Goal: Task Accomplishment & Management: Use online tool/utility

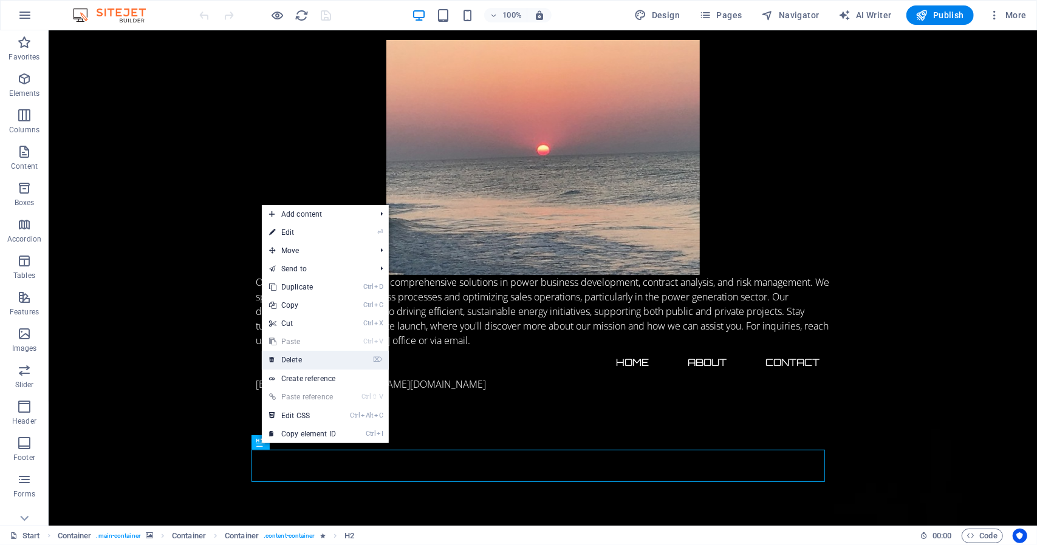
click at [289, 357] on link "⌦ Delete" at bounding box center [302, 360] width 81 height 18
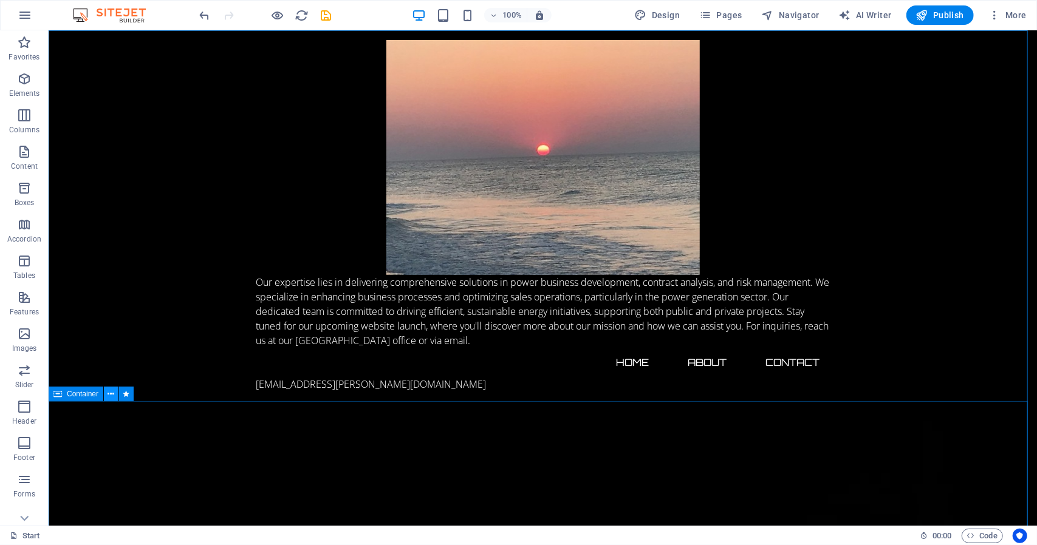
click at [113, 397] on icon at bounding box center [111, 394] width 7 height 13
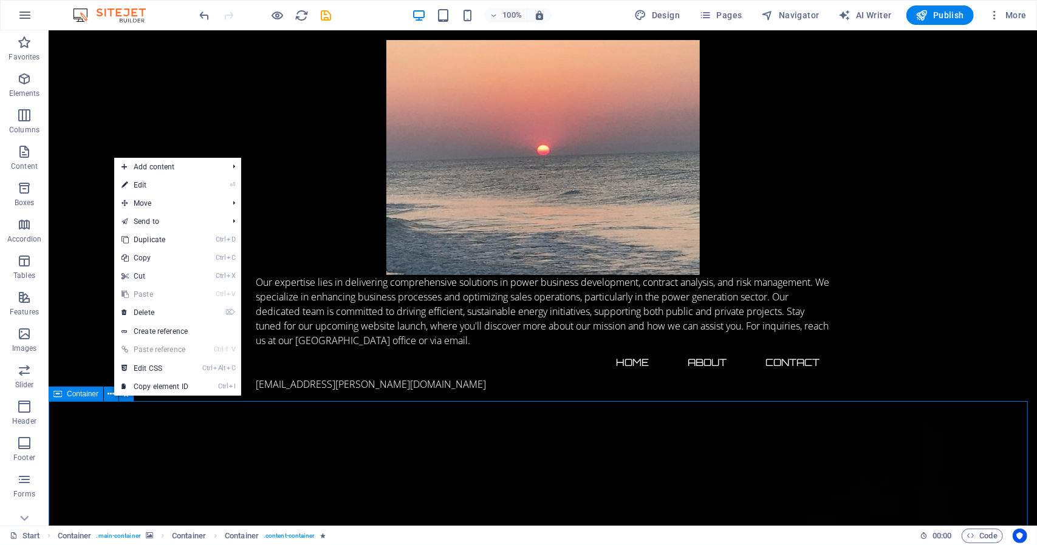
click at [82, 398] on span "Container" at bounding box center [83, 393] width 32 height 7
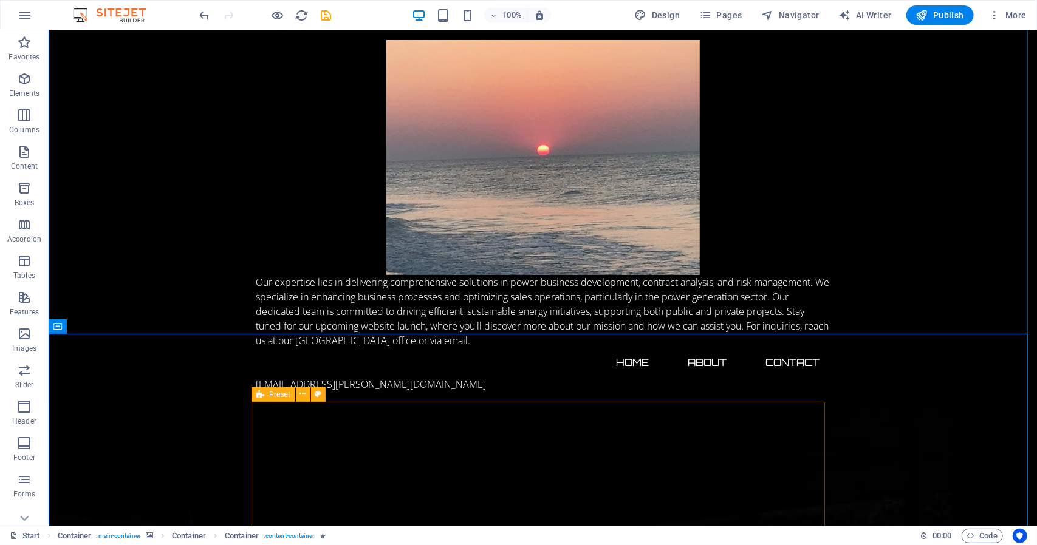
scroll to position [61, 0]
click at [338, 401] on icon at bounding box center [335, 401] width 7 height 13
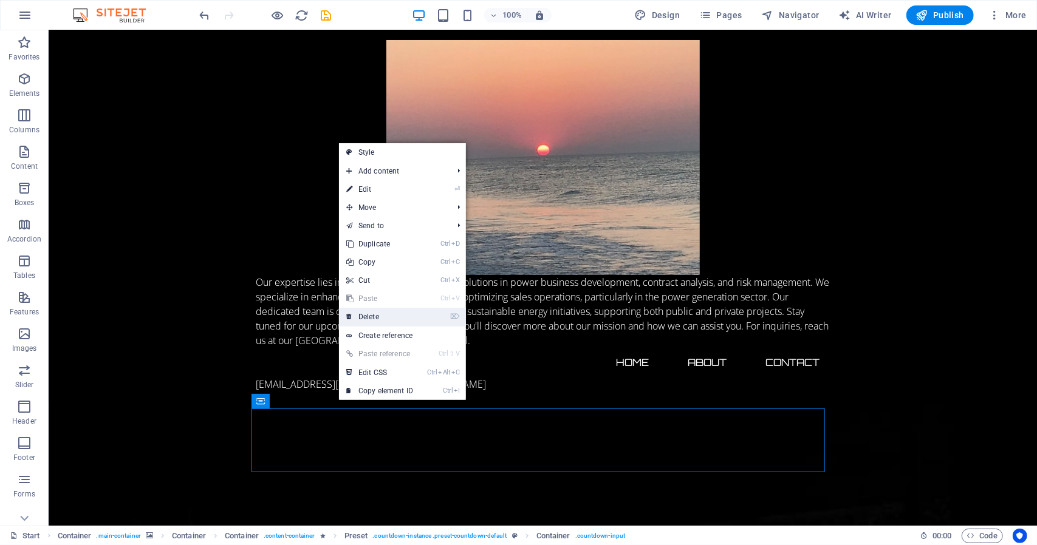
click at [380, 316] on link "⌦ Delete" at bounding box center [379, 317] width 81 height 18
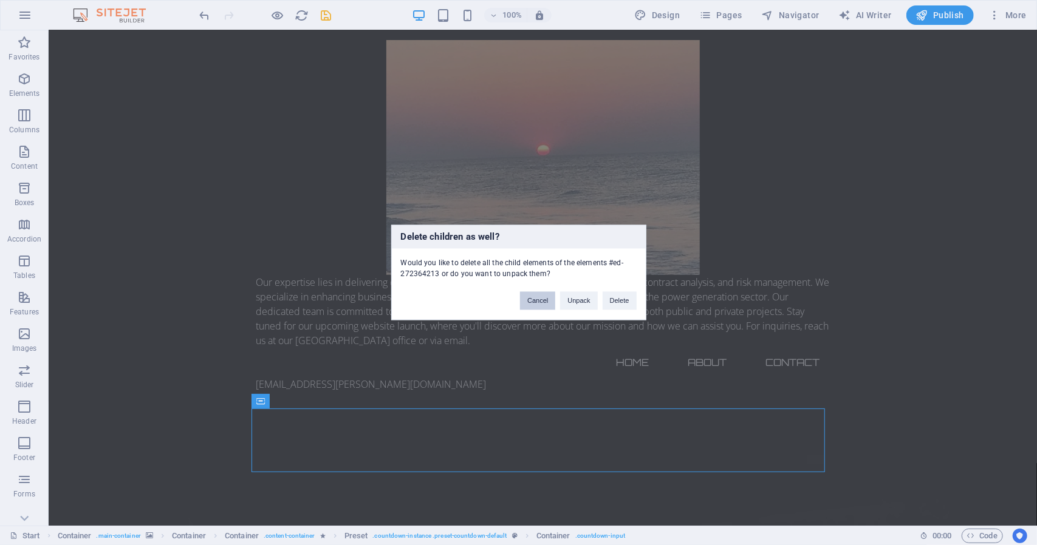
click at [531, 298] on button "Cancel" at bounding box center [537, 301] width 35 height 18
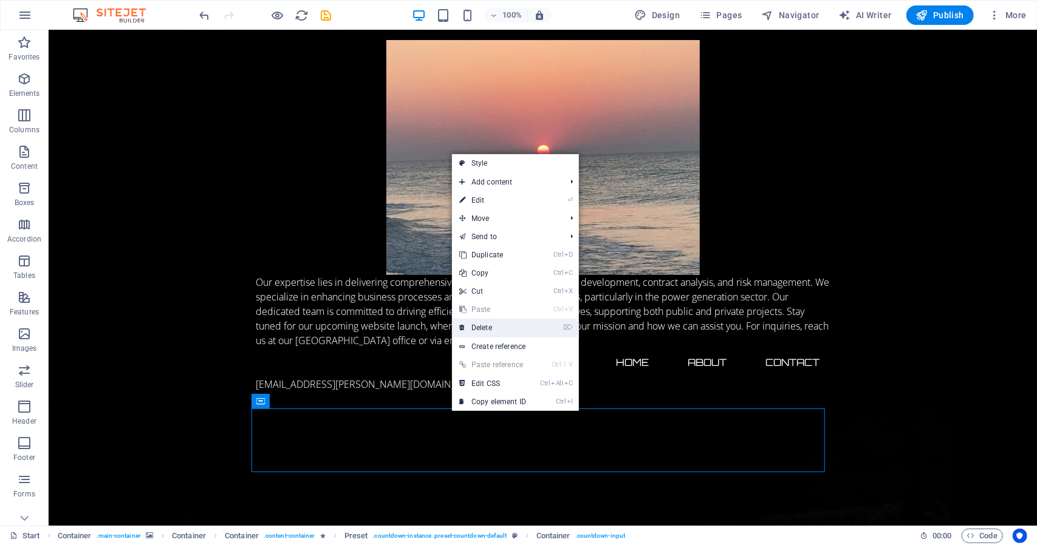
click at [487, 327] on link "⌦ Delete" at bounding box center [492, 328] width 81 height 18
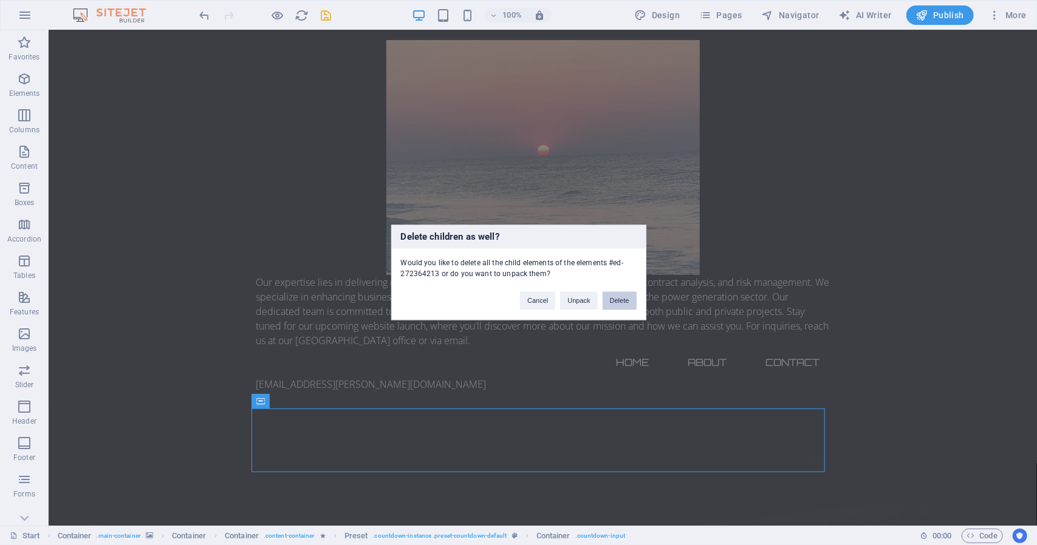
drag, startPoint x: 622, startPoint y: 299, endPoint x: 571, endPoint y: 270, distance: 58.8
click at [622, 299] on button "Delete" at bounding box center [619, 301] width 34 height 18
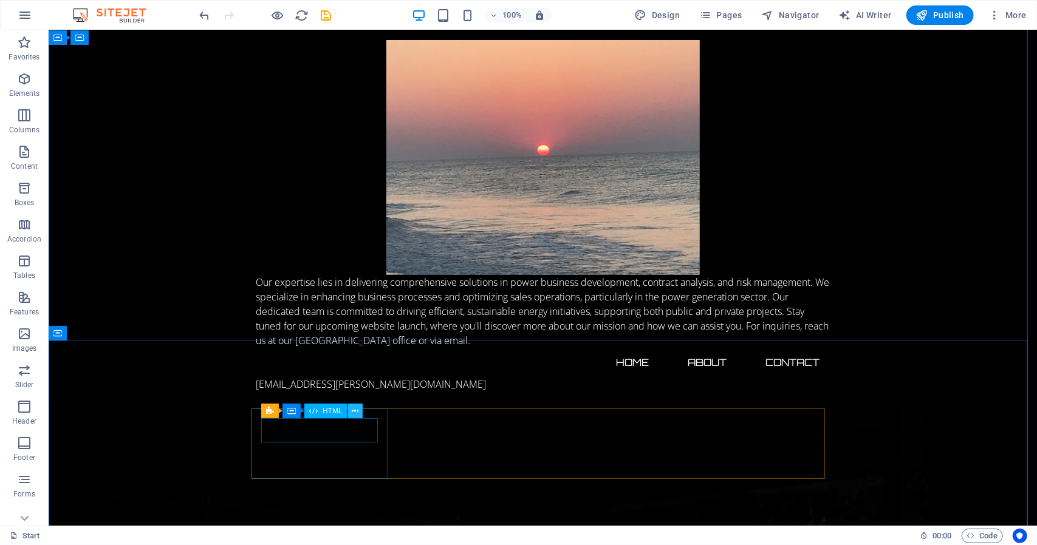
click at [354, 411] on icon at bounding box center [355, 411] width 7 height 13
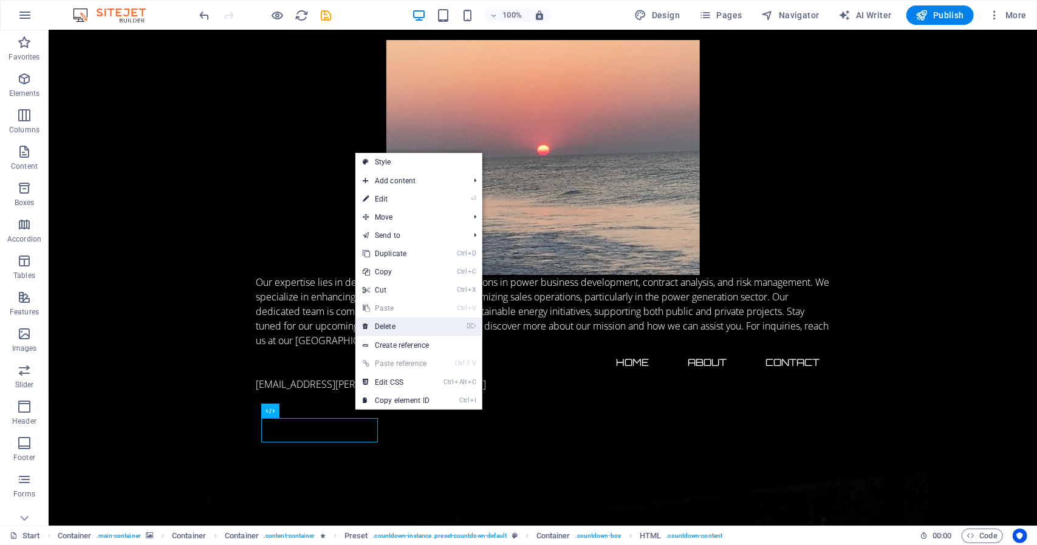
drag, startPoint x: 387, startPoint y: 327, endPoint x: 338, endPoint y: 298, distance: 57.2
click at [387, 327] on link "⌦ Delete" at bounding box center [395, 327] width 81 height 18
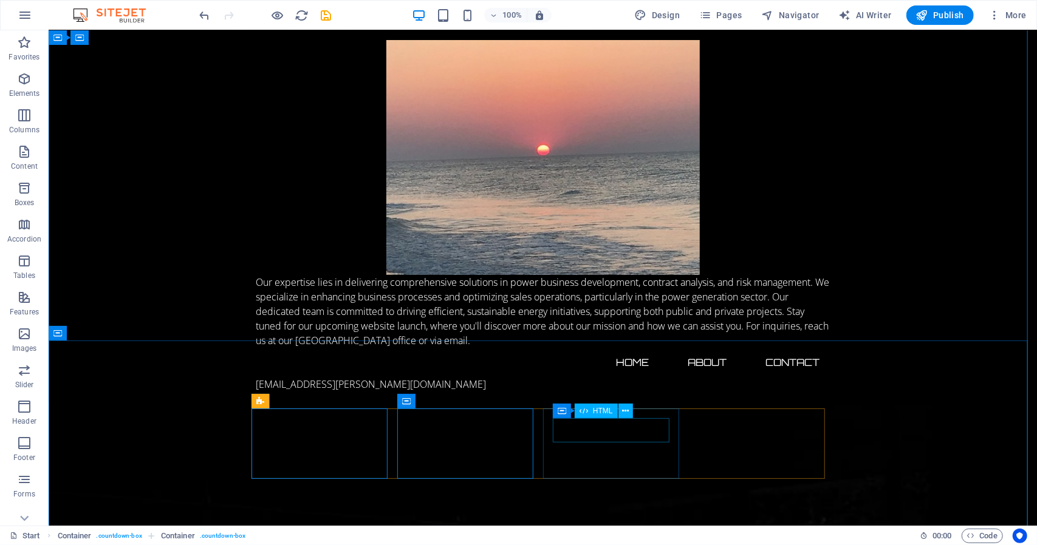
drag, startPoint x: 629, startPoint y: 441, endPoint x: 657, endPoint y: 448, distance: 29.5
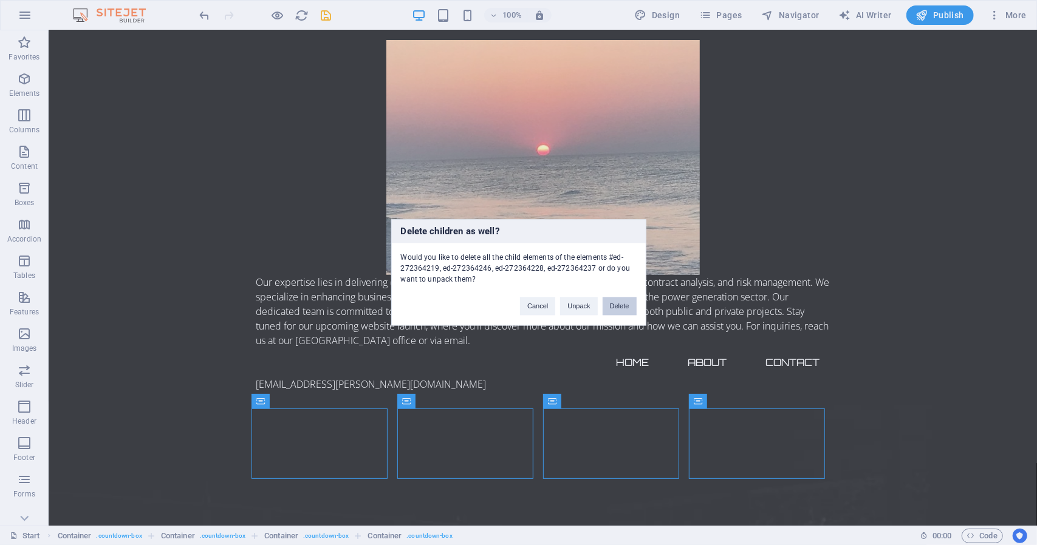
click at [619, 299] on button "Delete" at bounding box center [619, 307] width 34 height 18
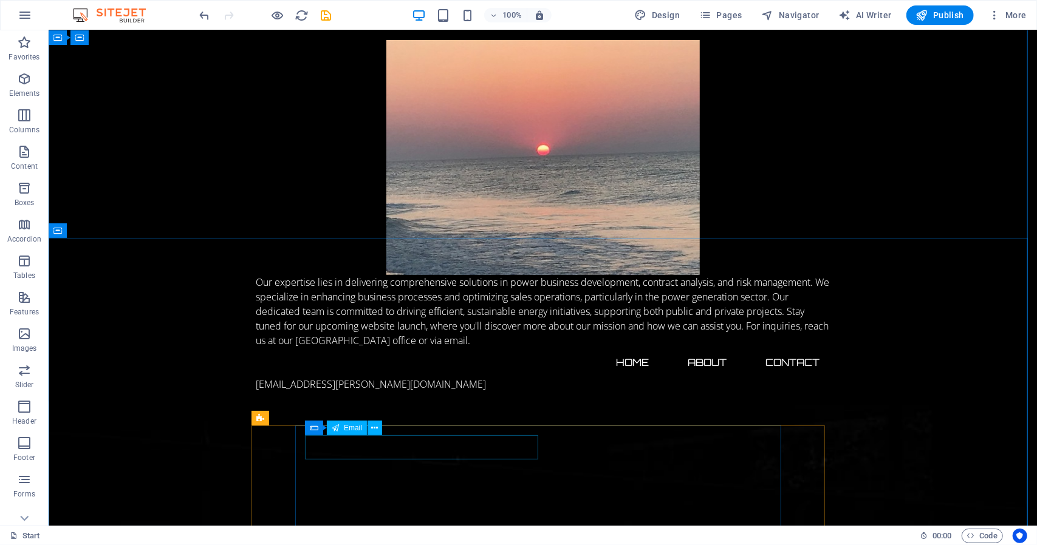
scroll to position [121, 0]
click at [299, 439] on button at bounding box center [295, 436] width 15 height 15
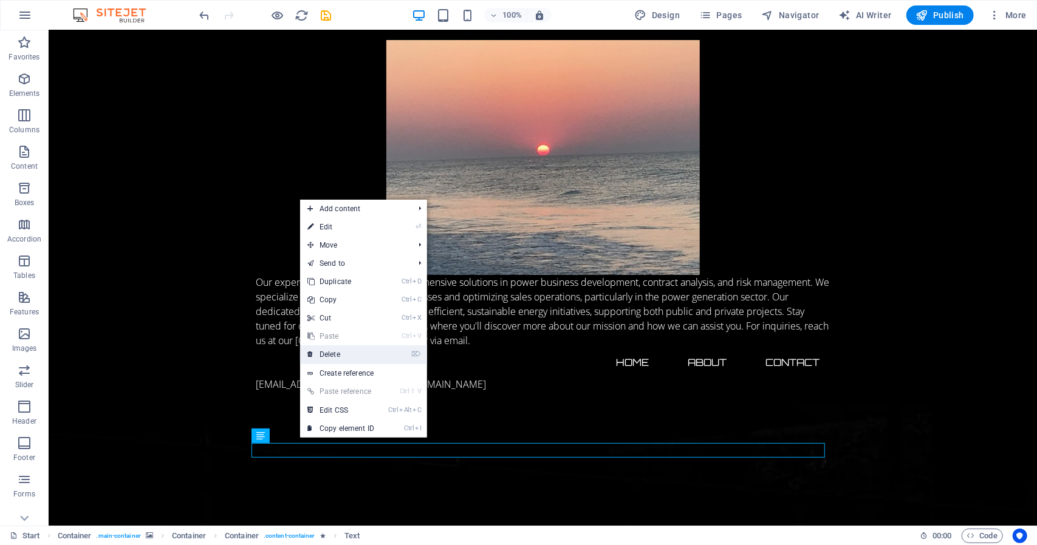
click at [339, 353] on link "⌦ Delete" at bounding box center [340, 355] width 81 height 18
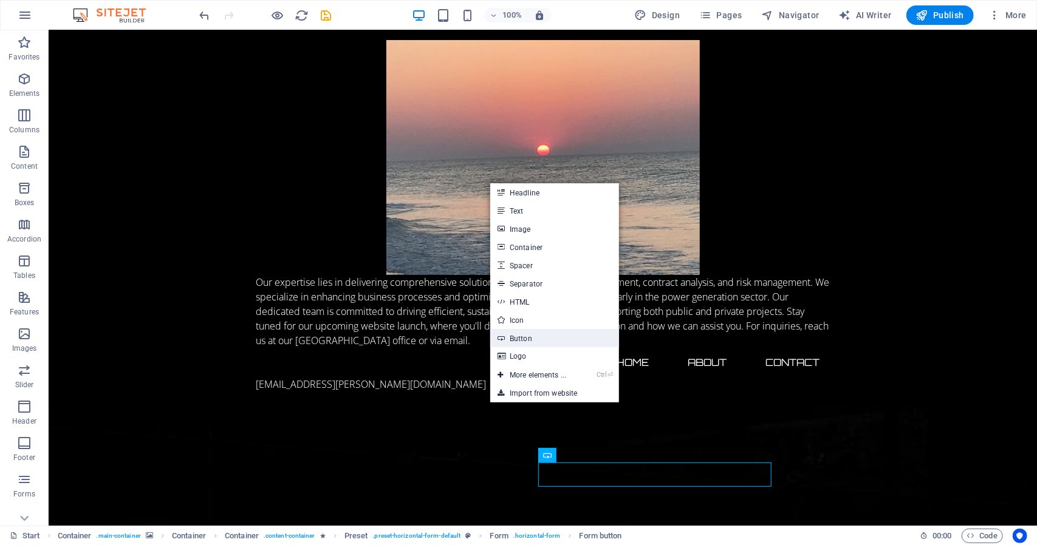
click at [523, 338] on link "Button" at bounding box center [554, 338] width 129 height 18
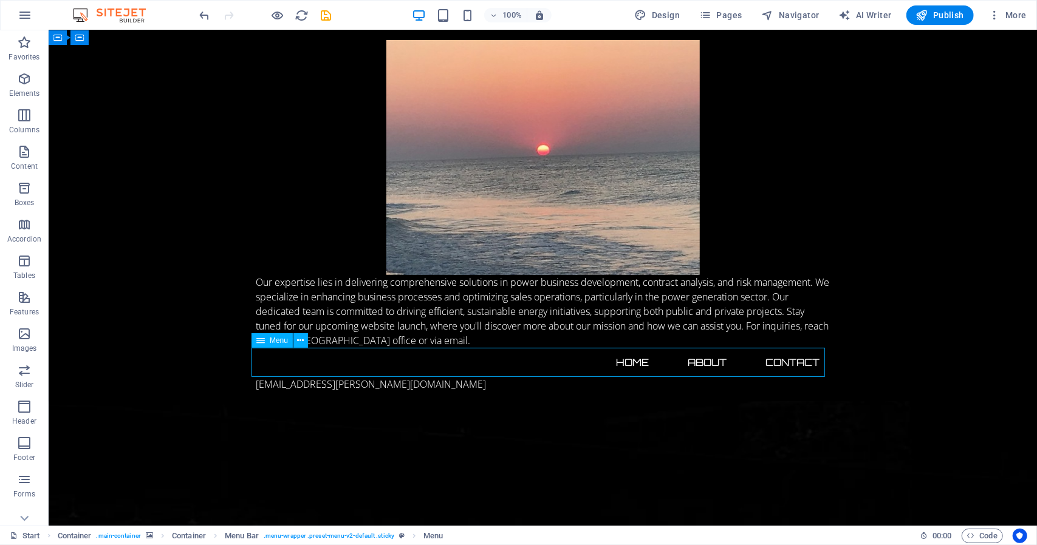
drag, startPoint x: 494, startPoint y: 352, endPoint x: 701, endPoint y: 360, distance: 207.8
click at [706, 360] on nav "Home About Contact" at bounding box center [542, 361] width 573 height 29
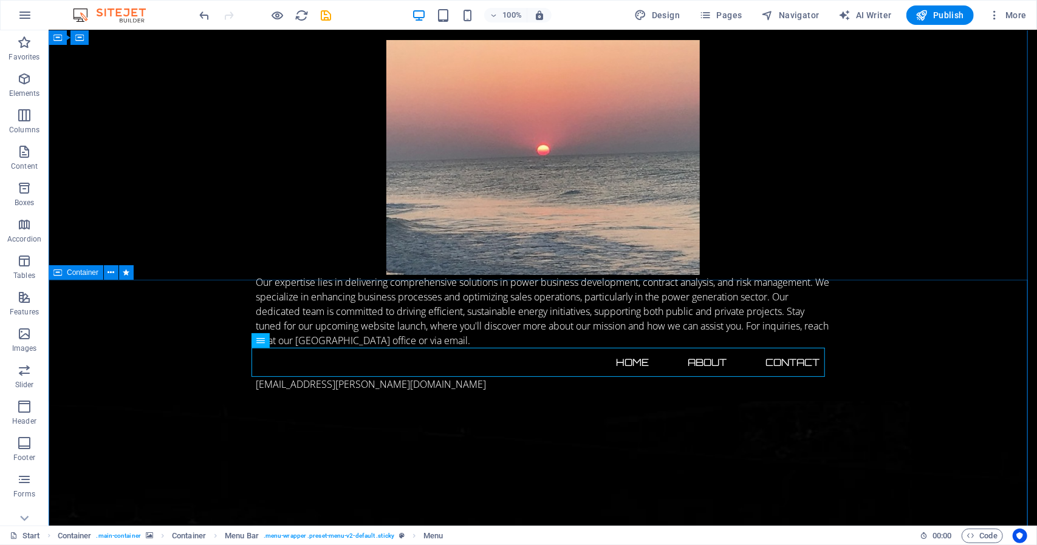
drag, startPoint x: 186, startPoint y: 429, endPoint x: 194, endPoint y: 427, distance: 8.1
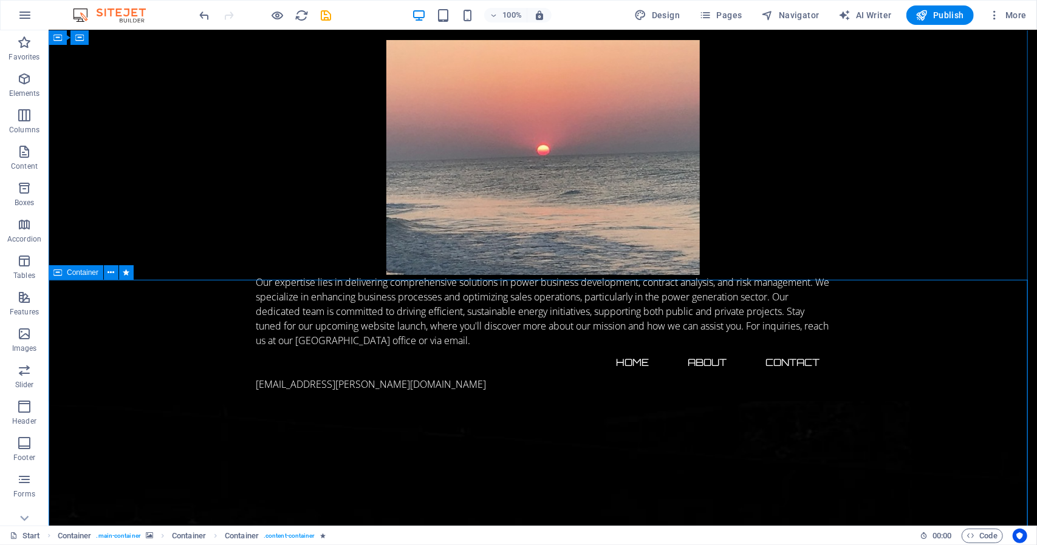
scroll to position [138, 0]
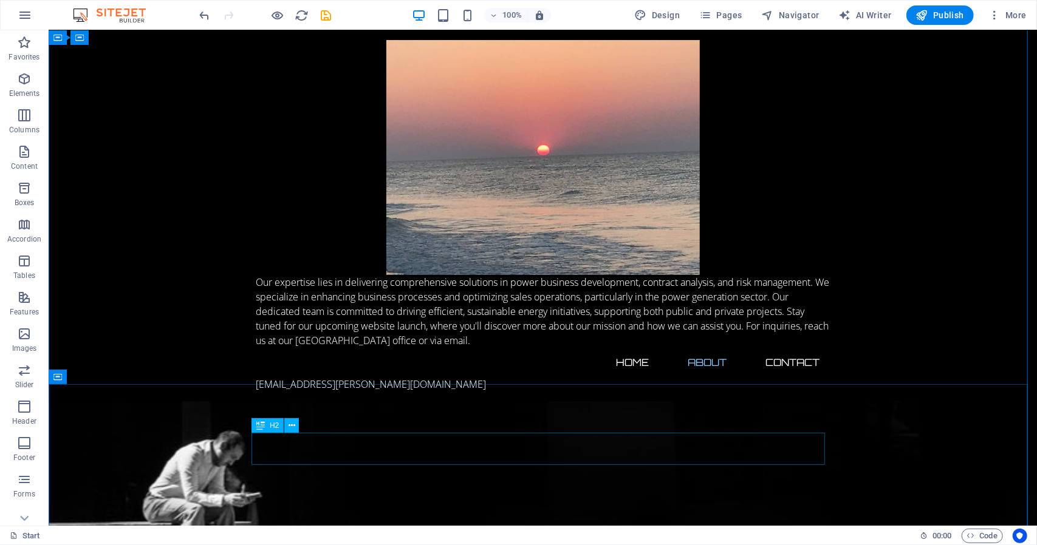
scroll to position [532, 0]
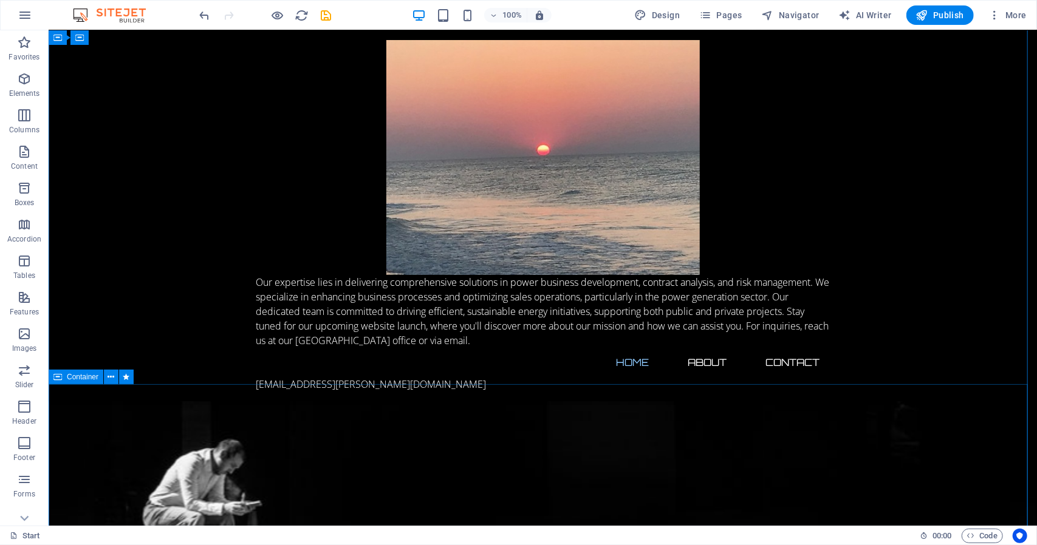
click at [113, 378] on icon at bounding box center [111, 377] width 7 height 13
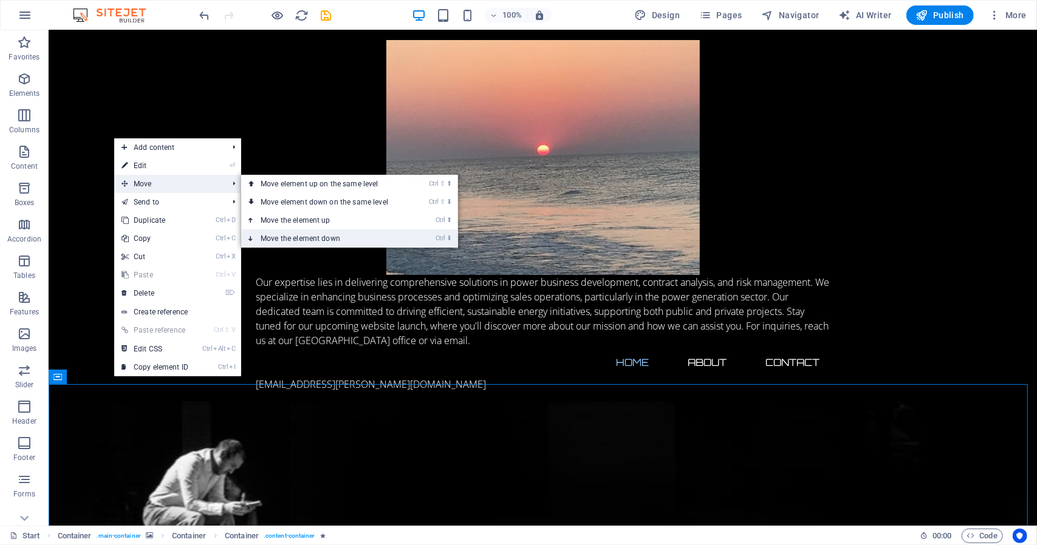
click at [295, 237] on link "Ctrl ⬇ Move the element down" at bounding box center [326, 239] width 171 height 18
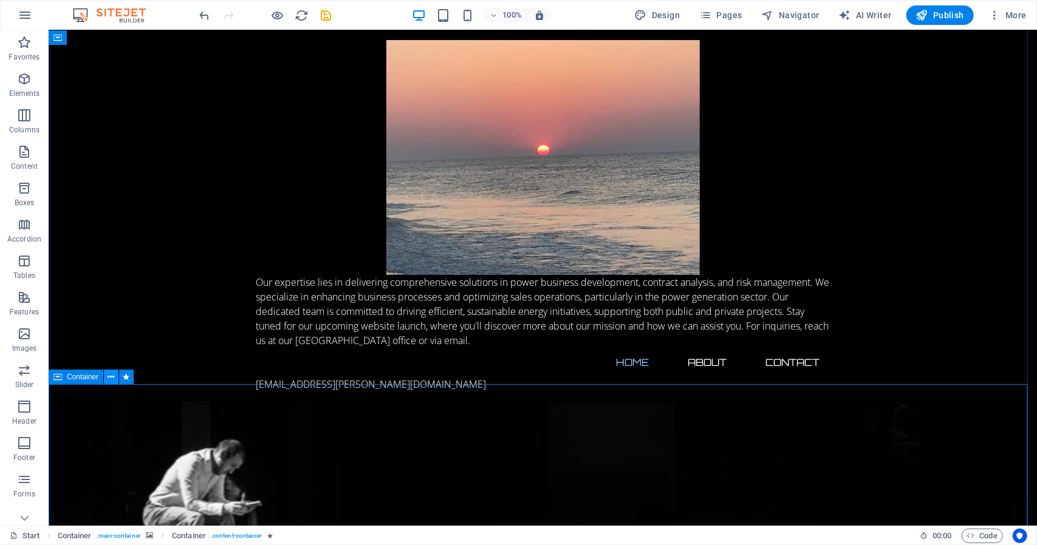
click at [109, 378] on icon at bounding box center [111, 377] width 7 height 13
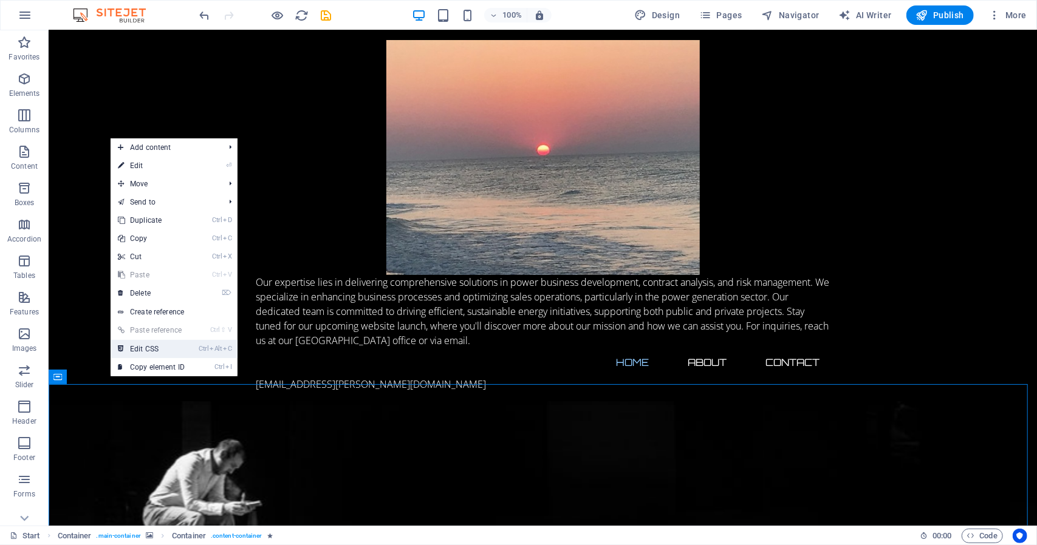
click at [132, 347] on link "Ctrl Alt C Edit CSS" at bounding box center [151, 349] width 81 height 18
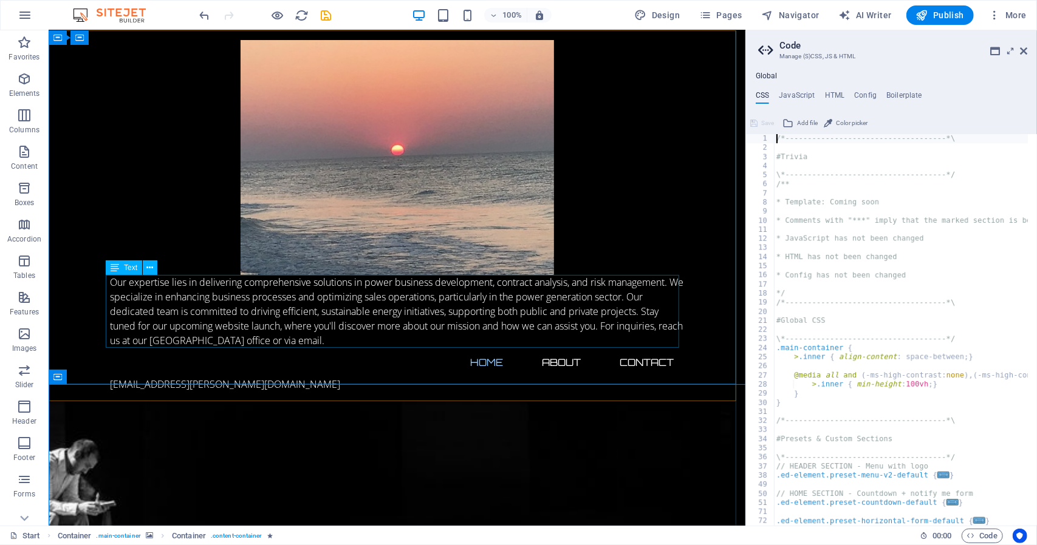
type textarea "@include contact-form("
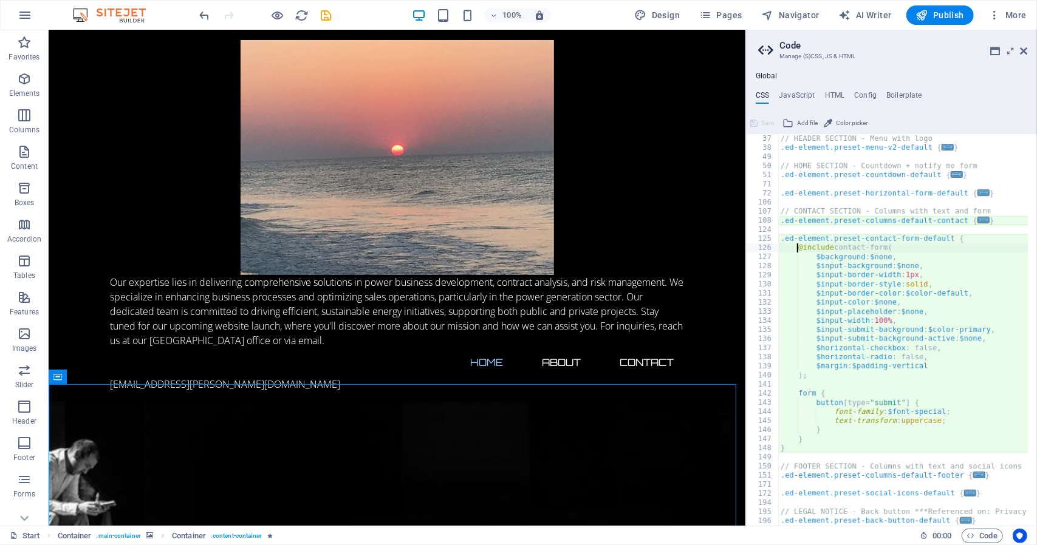
scroll to position [337, 0]
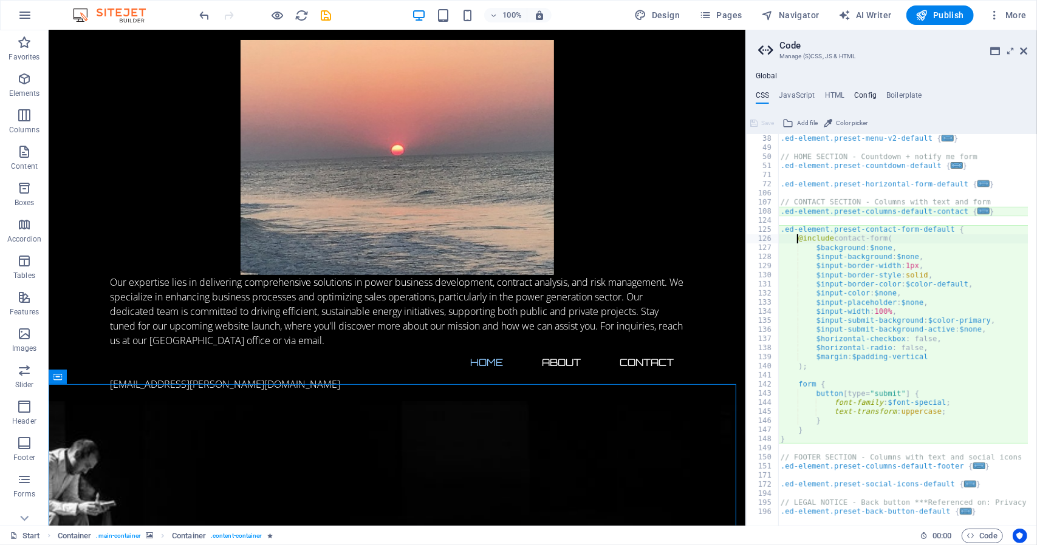
click at [862, 93] on h4 "Config" at bounding box center [865, 97] width 22 height 13
type textarea "$logo-background: false;"
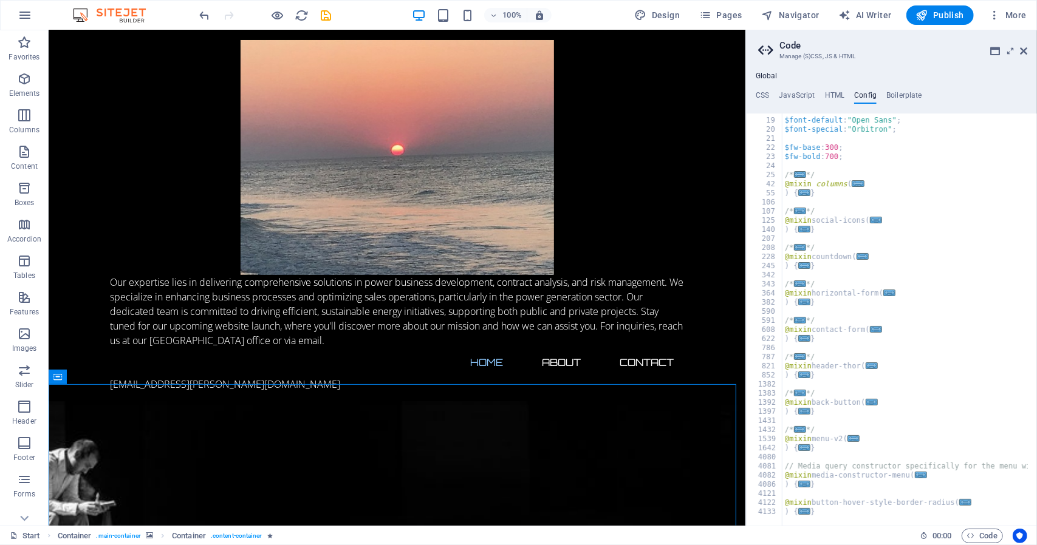
scroll to position [0, 0]
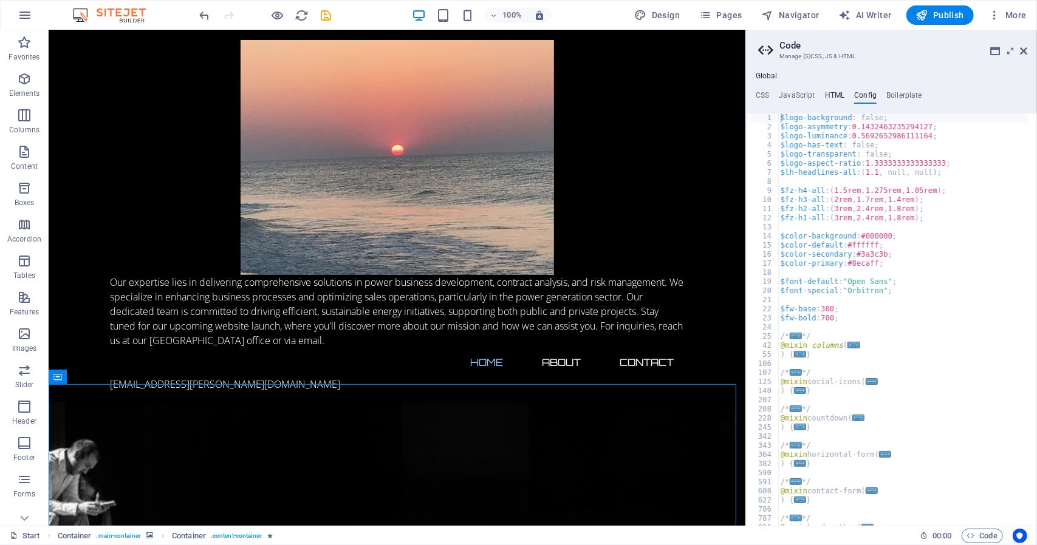
click at [834, 97] on h4 "HTML" at bounding box center [835, 97] width 20 height 13
type textarea "{{content}}"
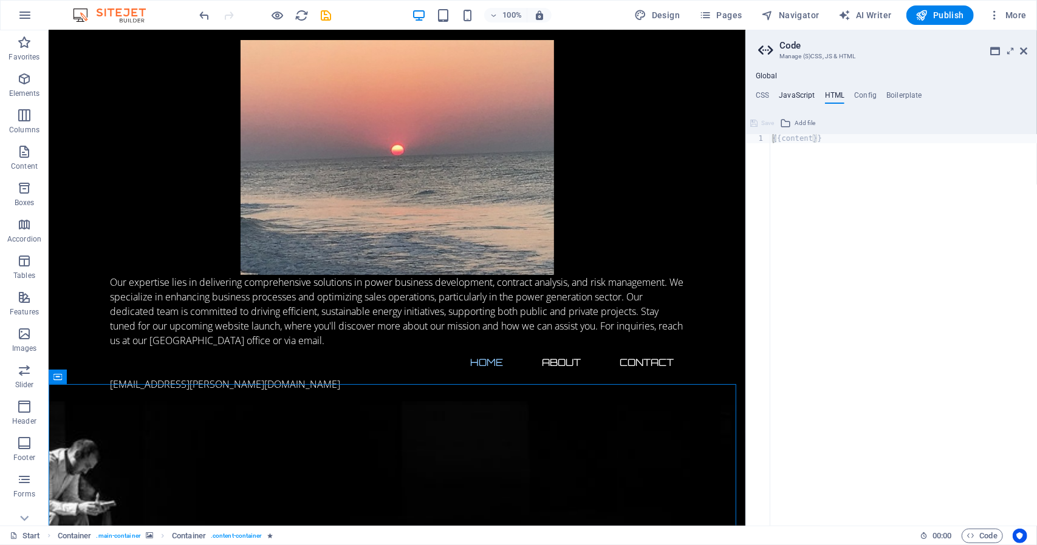
click at [791, 92] on h4 "JavaScript" at bounding box center [797, 97] width 36 height 13
type textarea "/* JS for preset "Countdown" */"
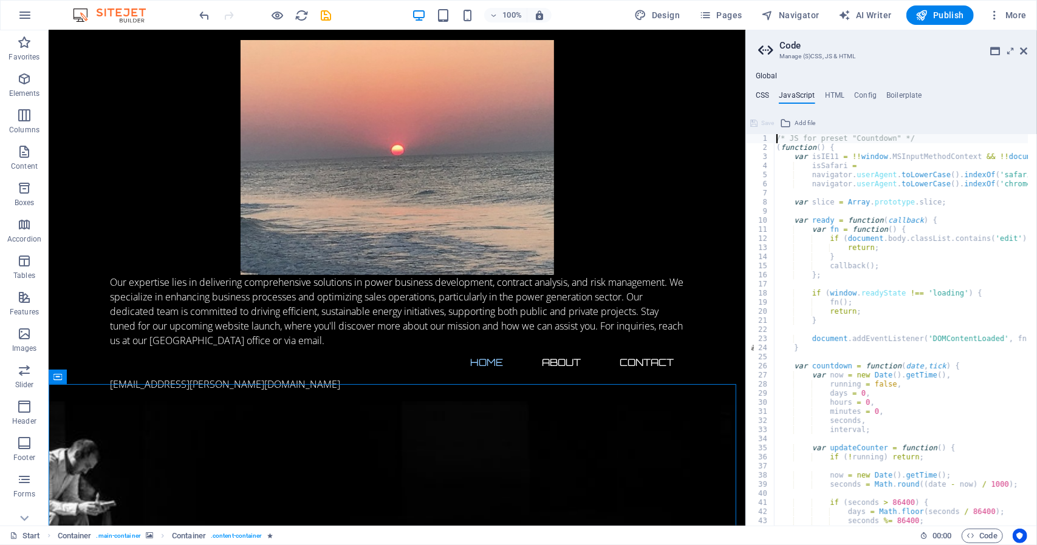
click at [764, 99] on h4 "CSS" at bounding box center [761, 97] width 13 height 13
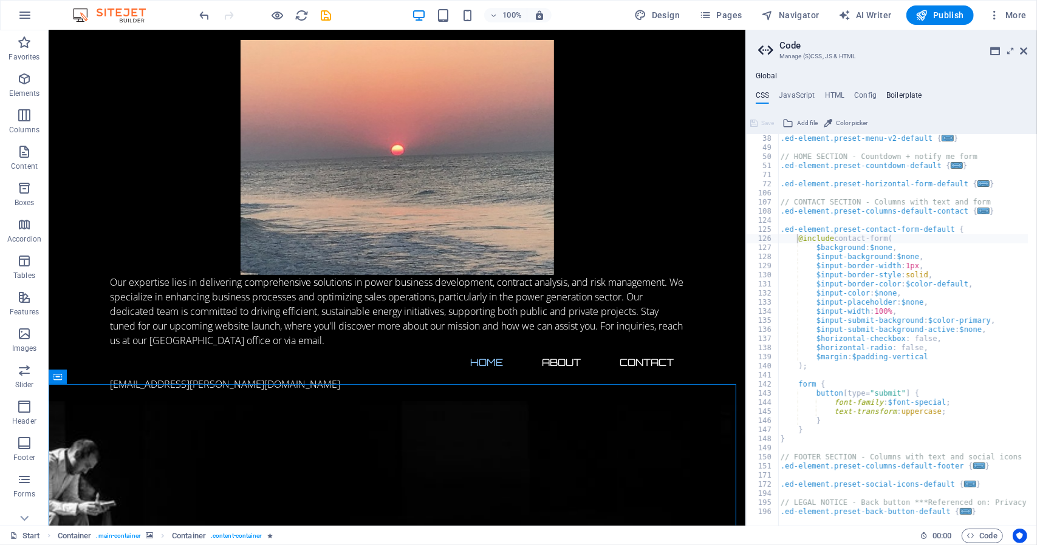
click at [890, 92] on h4 "Boilerplate" at bounding box center [904, 97] width 36 height 13
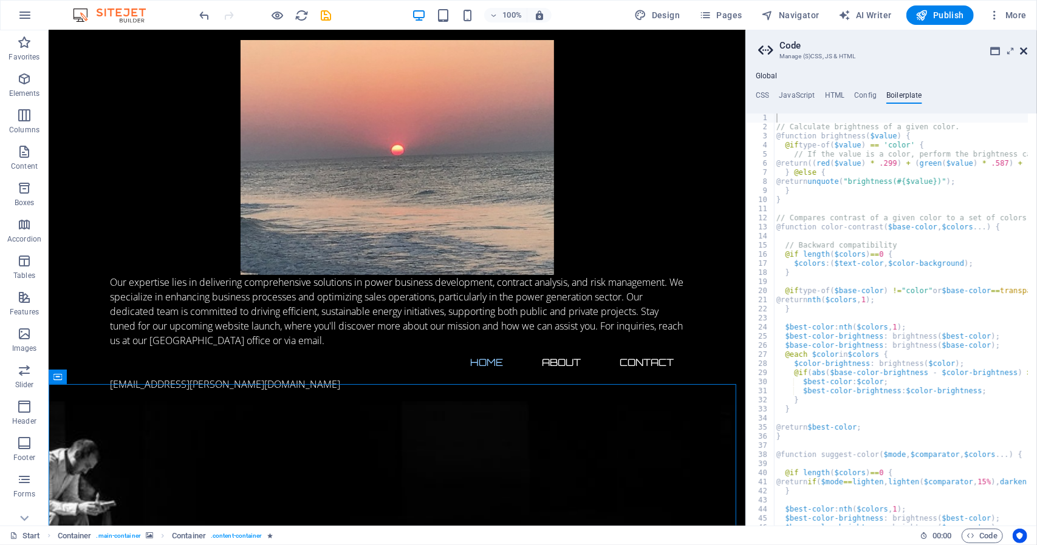
click at [1026, 49] on icon at bounding box center [1023, 51] width 7 height 10
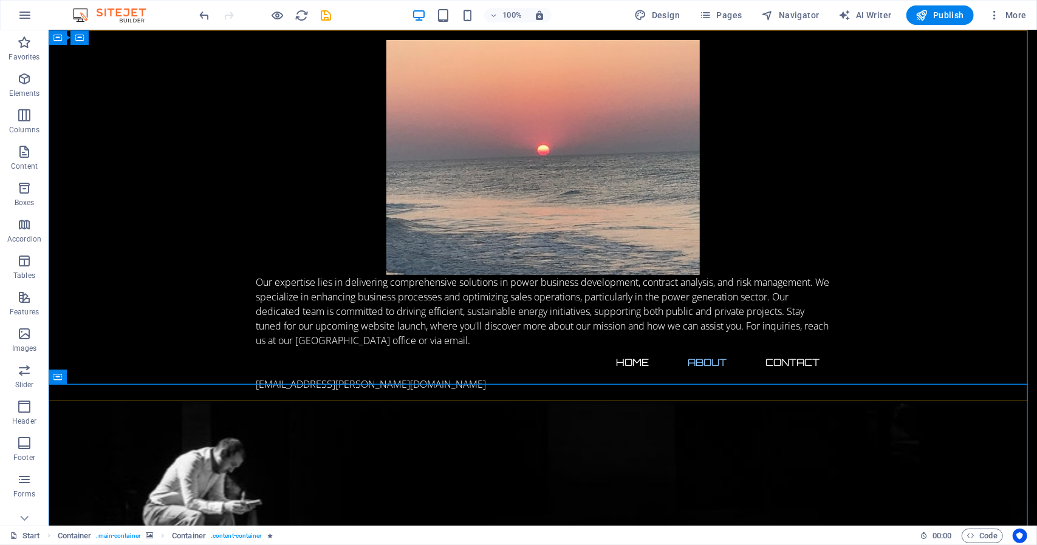
scroll to position [532, 0]
click at [60, 377] on icon at bounding box center [57, 377] width 9 height 15
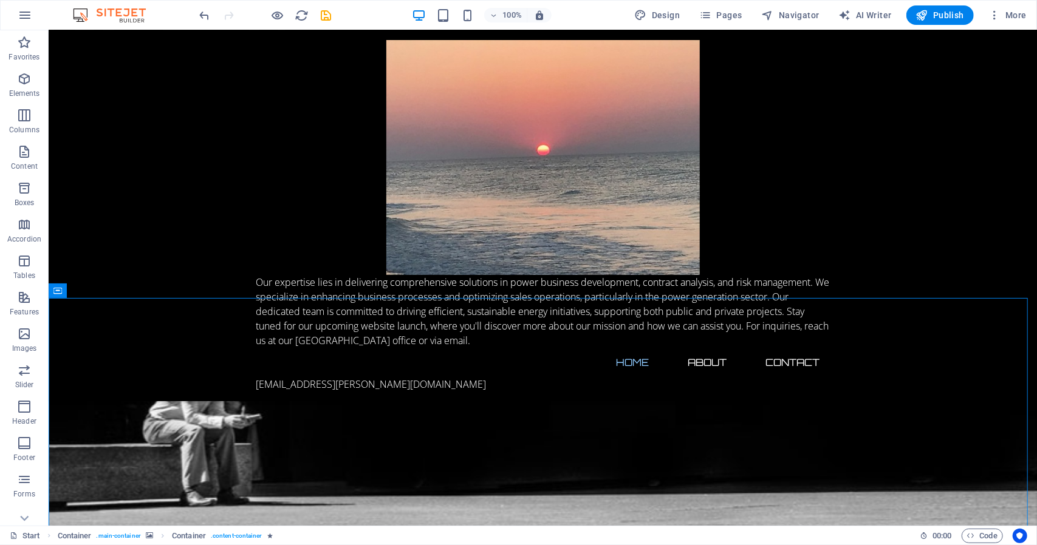
scroll to position [626, 0]
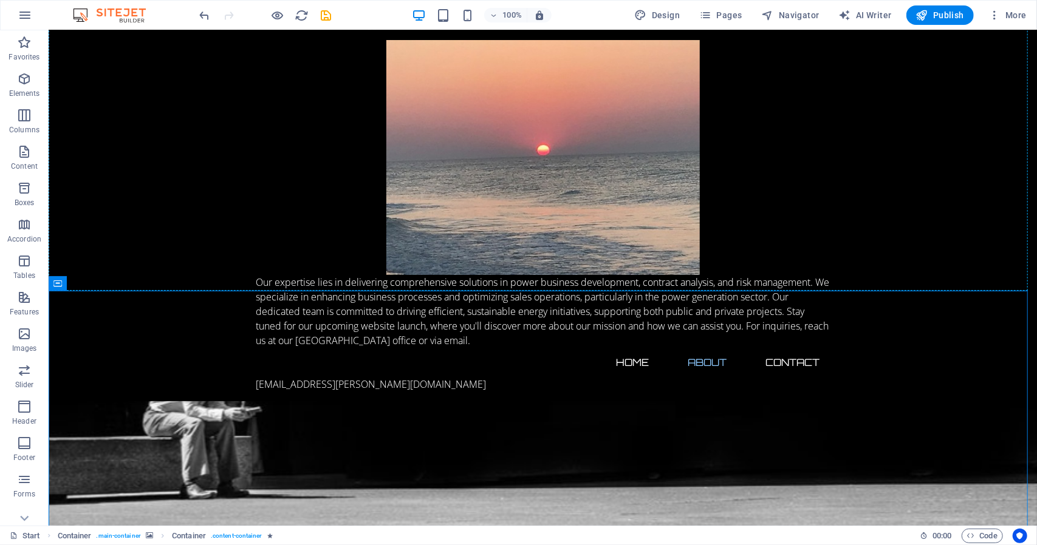
drag, startPoint x: 107, startPoint y: 406, endPoint x: 140, endPoint y: 368, distance: 50.8
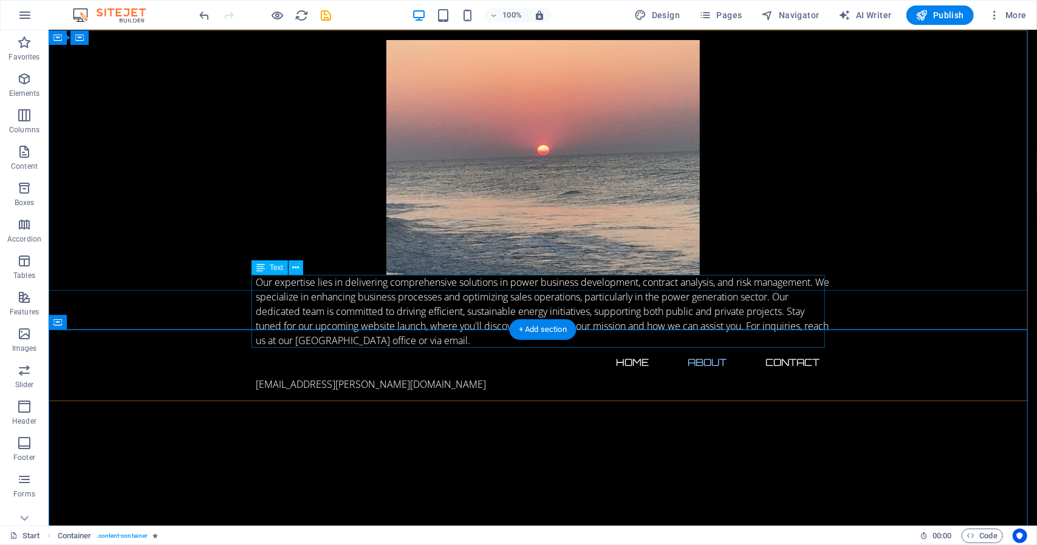
drag, startPoint x: 592, startPoint y: 356, endPoint x: 539, endPoint y: 343, distance: 54.7
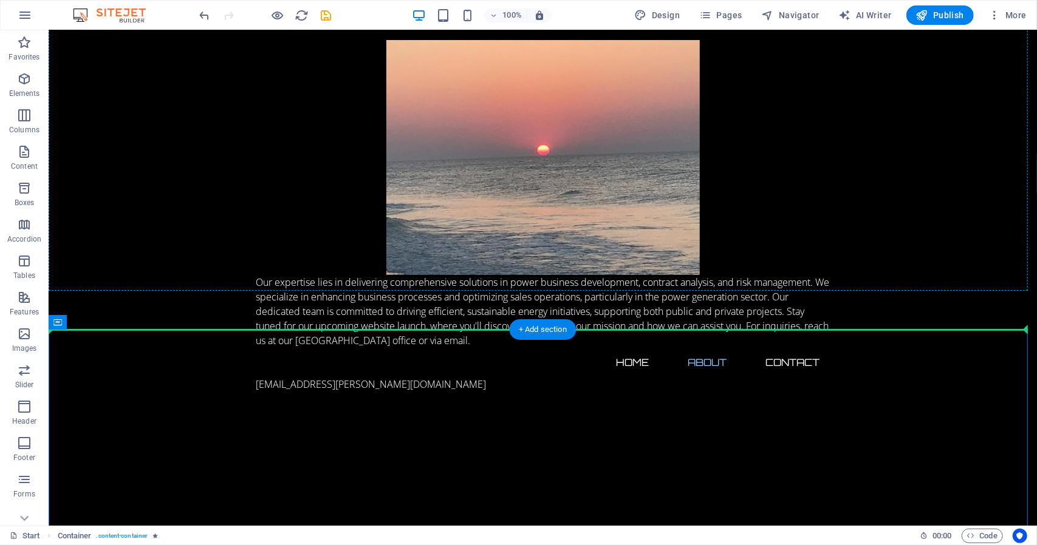
drag, startPoint x: 102, startPoint y: 352, endPoint x: 63, endPoint y: 368, distance: 42.0
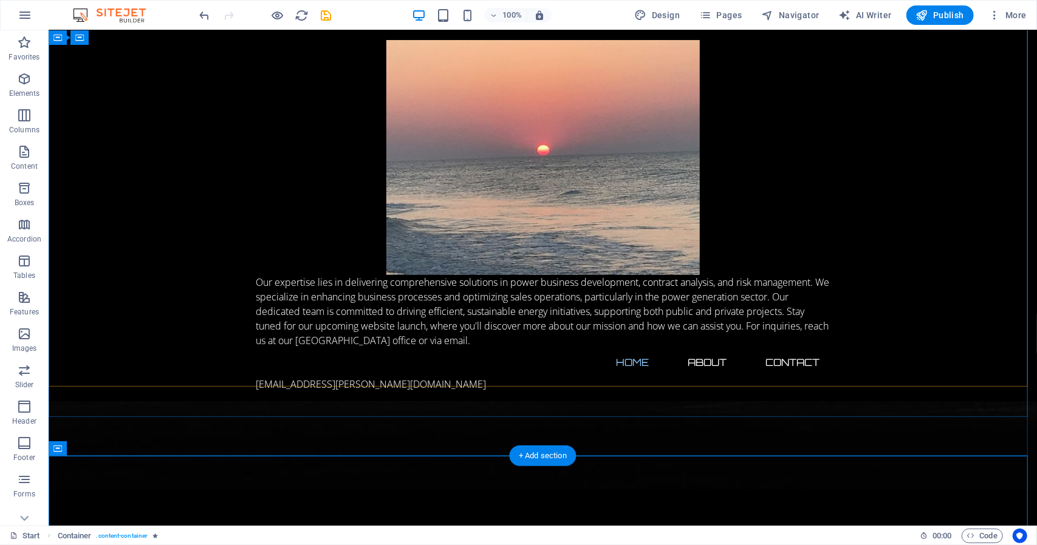
scroll to position [505, 0]
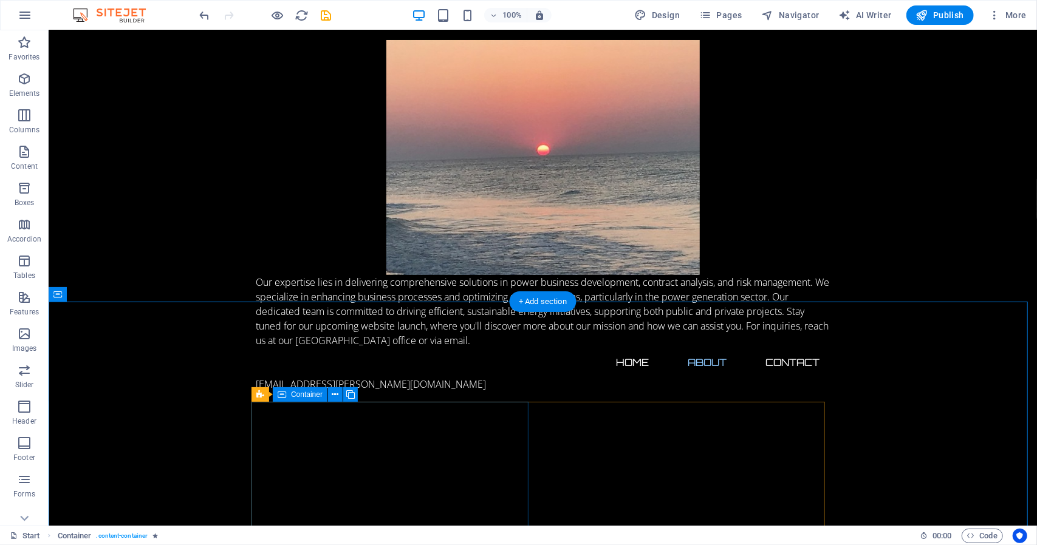
scroll to position [532, 0]
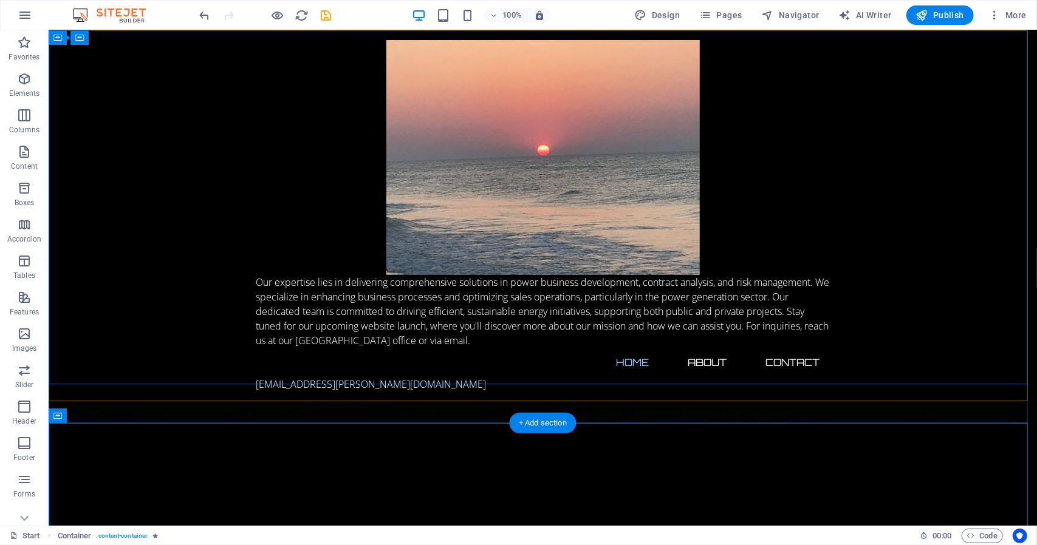
click at [869, 313] on div "Our expertise lies in delivering comprehensive solutions in power business deve…" at bounding box center [542, 215] width 988 height 371
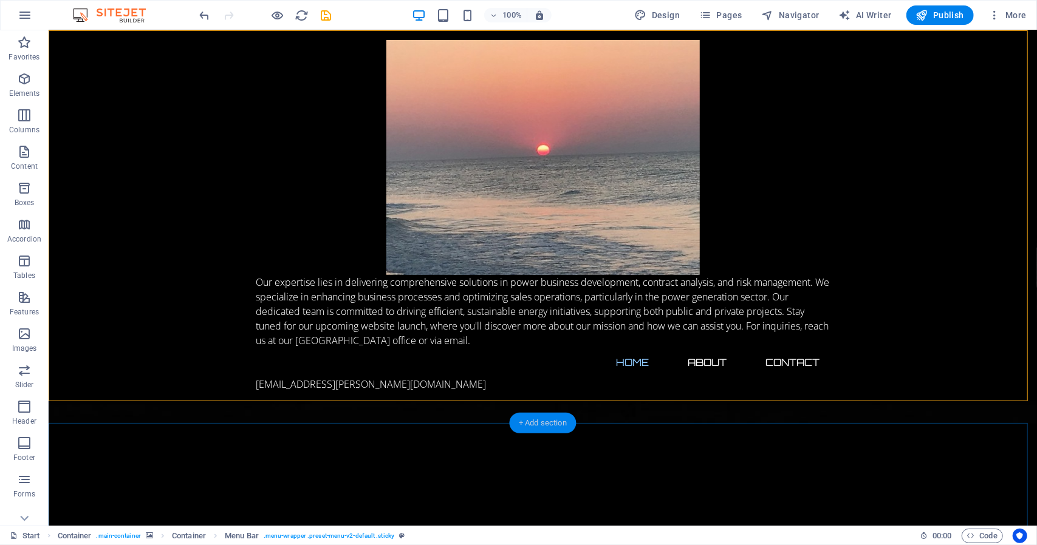
click at [519, 421] on div "+ Add section" at bounding box center [542, 423] width 67 height 21
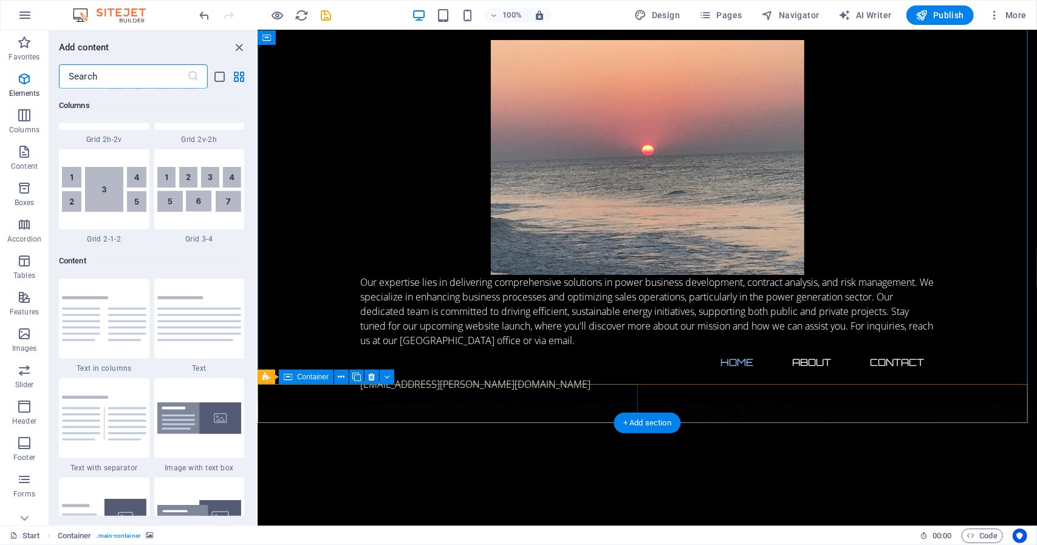
scroll to position [2125, 0]
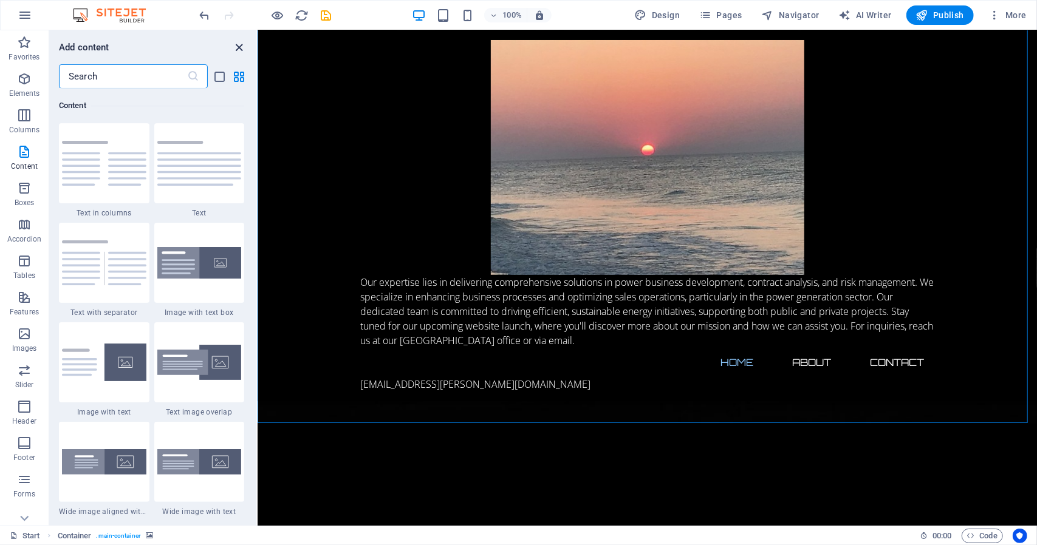
click at [236, 48] on icon "close panel" at bounding box center [240, 48] width 14 height 14
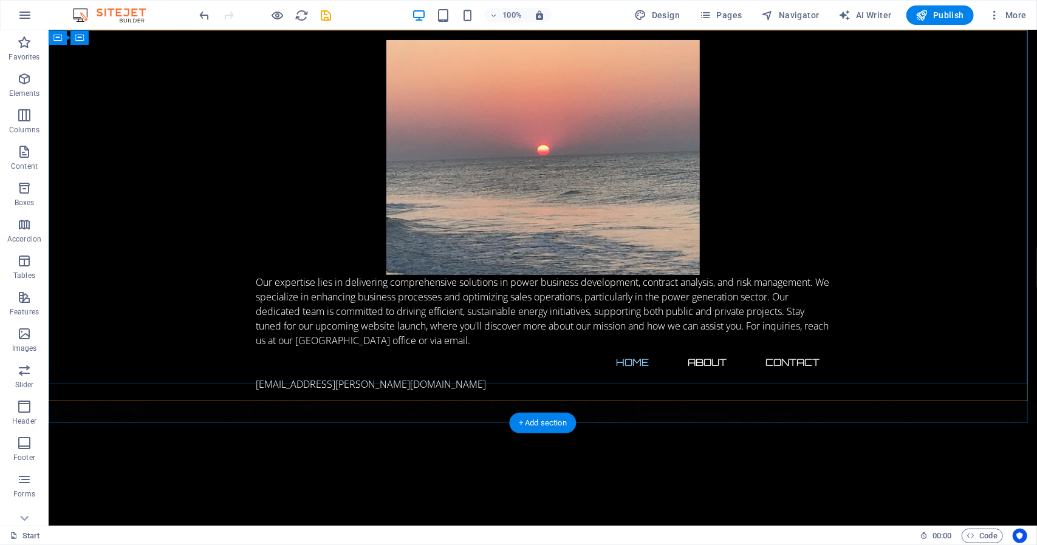
click at [176, 145] on div "Our expertise lies in delivering comprehensive solutions in power business deve…" at bounding box center [542, 215] width 988 height 371
click at [778, 183] on div "Our expertise lies in delivering comprehensive solutions in power business deve…" at bounding box center [542, 215] width 988 height 371
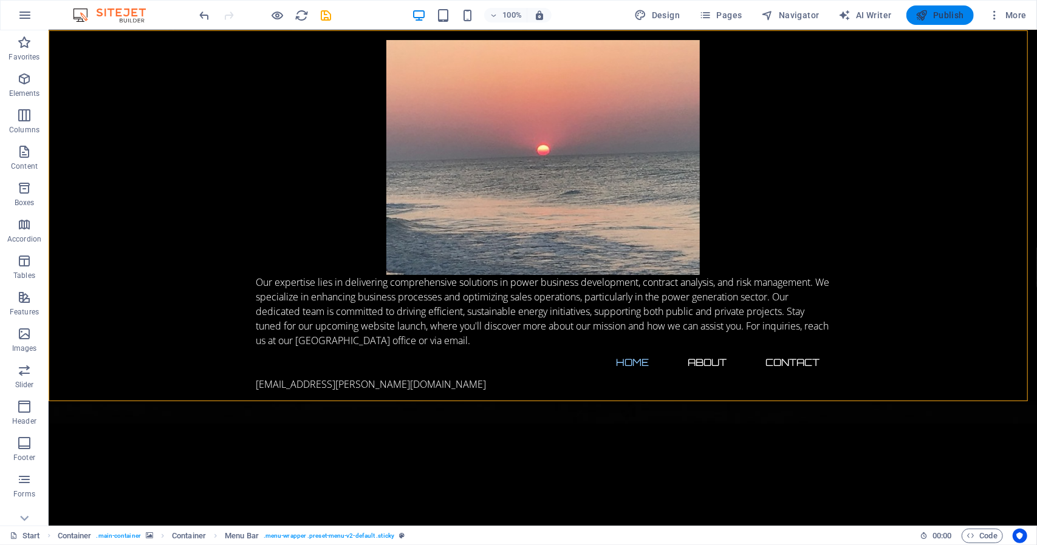
click at [944, 15] on span "Publish" at bounding box center [940, 15] width 48 height 12
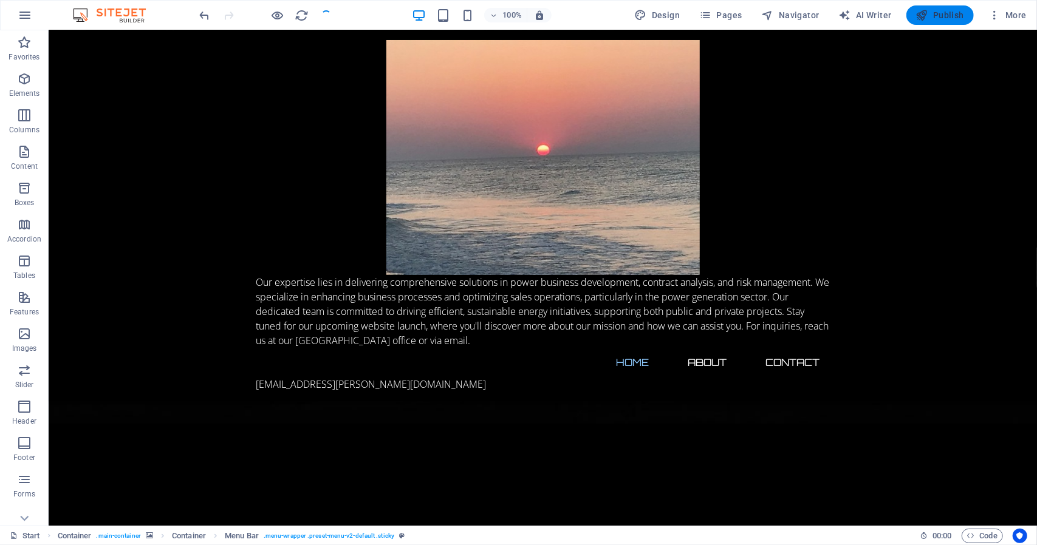
checkbox input "false"
